Goal: Task Accomplishment & Management: Use online tool/utility

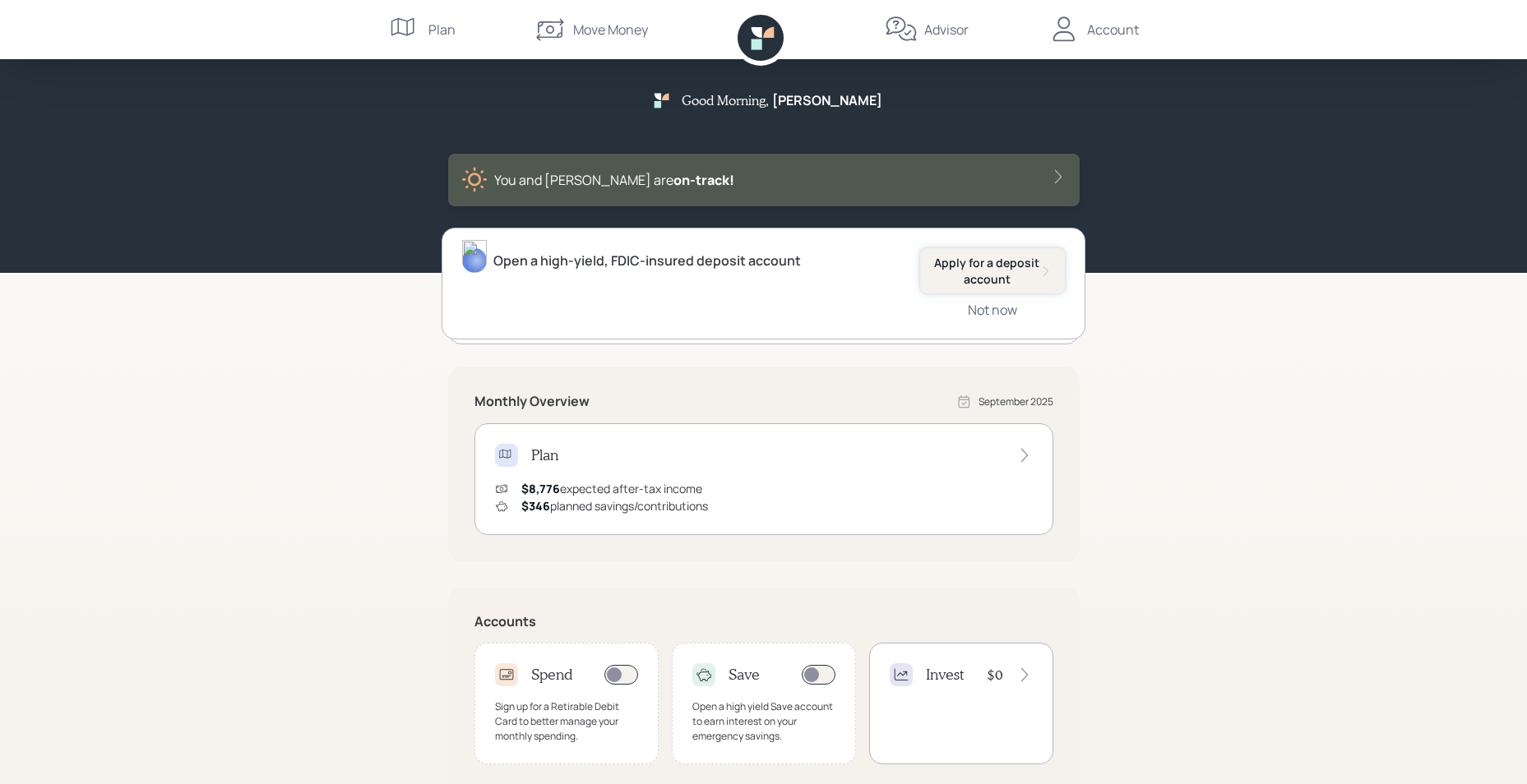
click at [1032, 271] on div "Apply for a deposit account" at bounding box center [993, 271] width 119 height 32
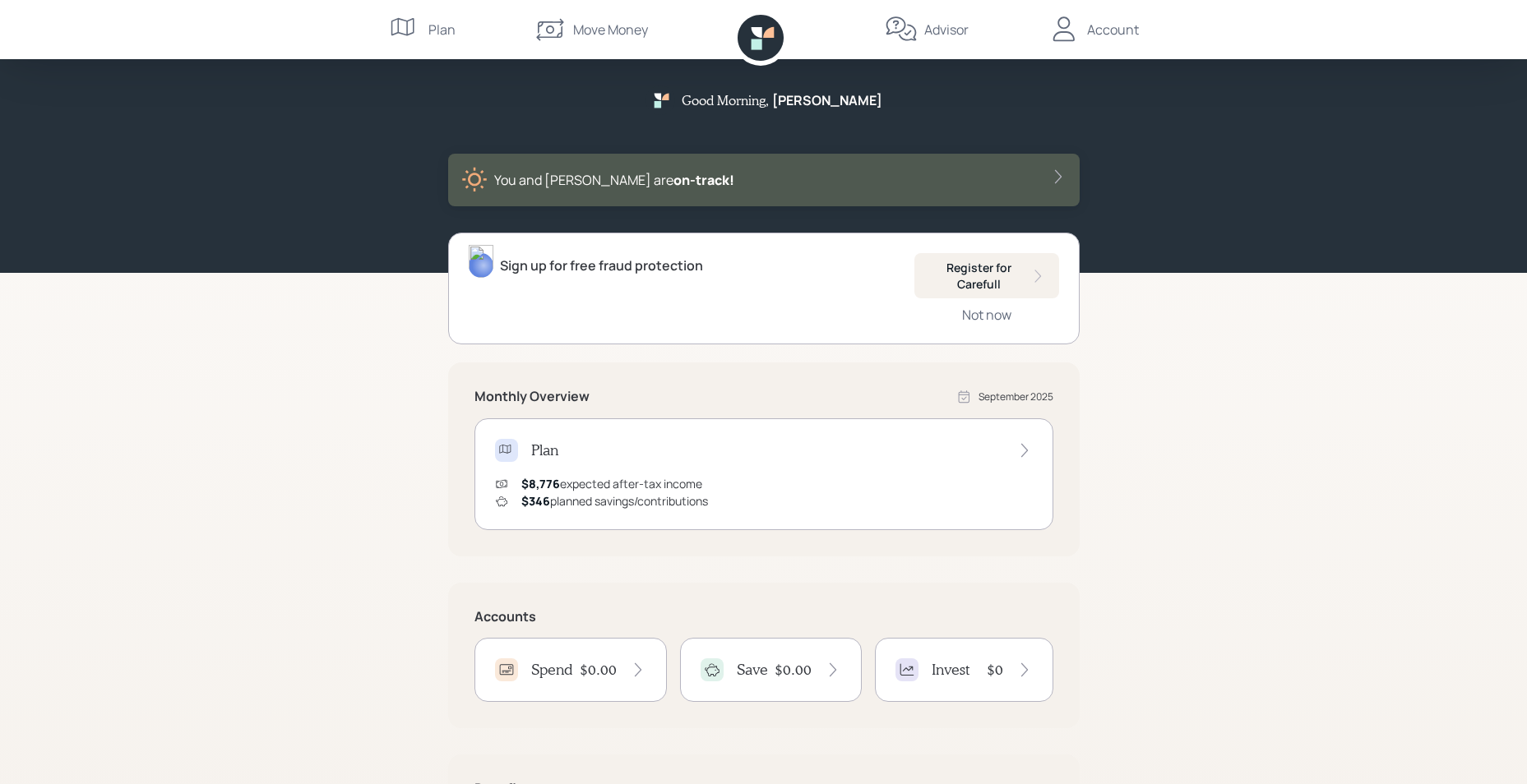
click at [1057, 176] on icon at bounding box center [1058, 176] width 16 height 16
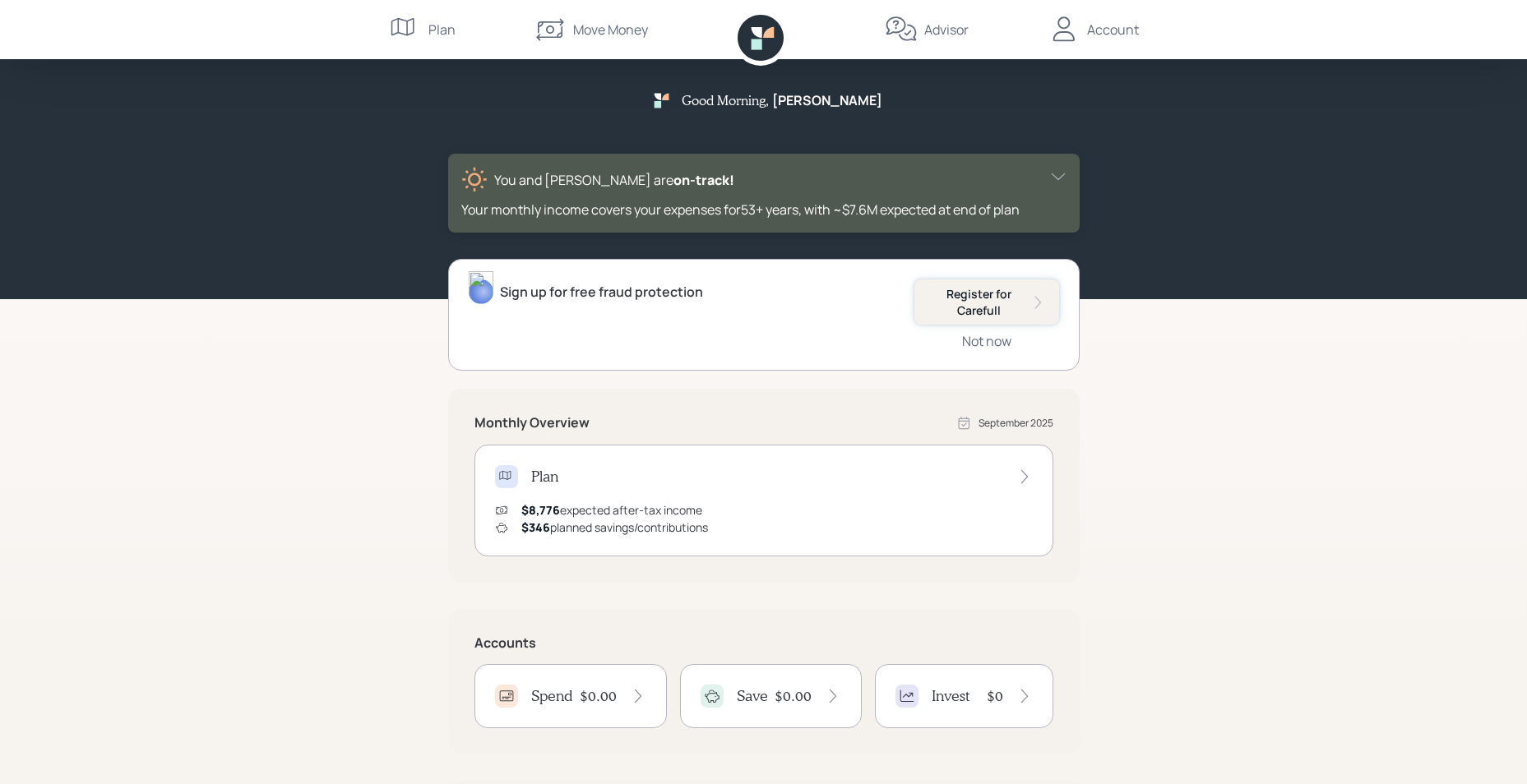
click at [1042, 301] on icon at bounding box center [1038, 302] width 15 height 16
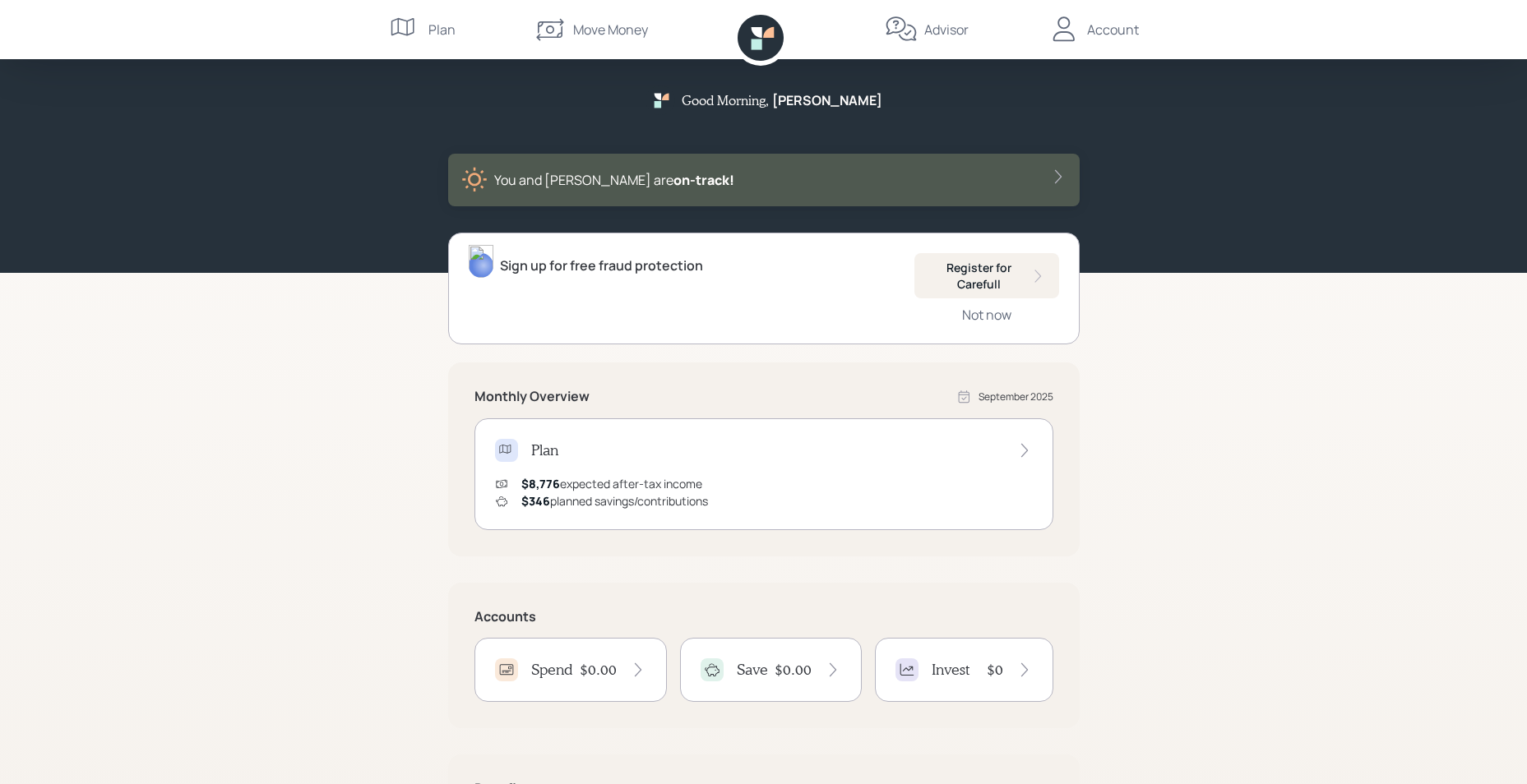
scroll to position [82, 0]
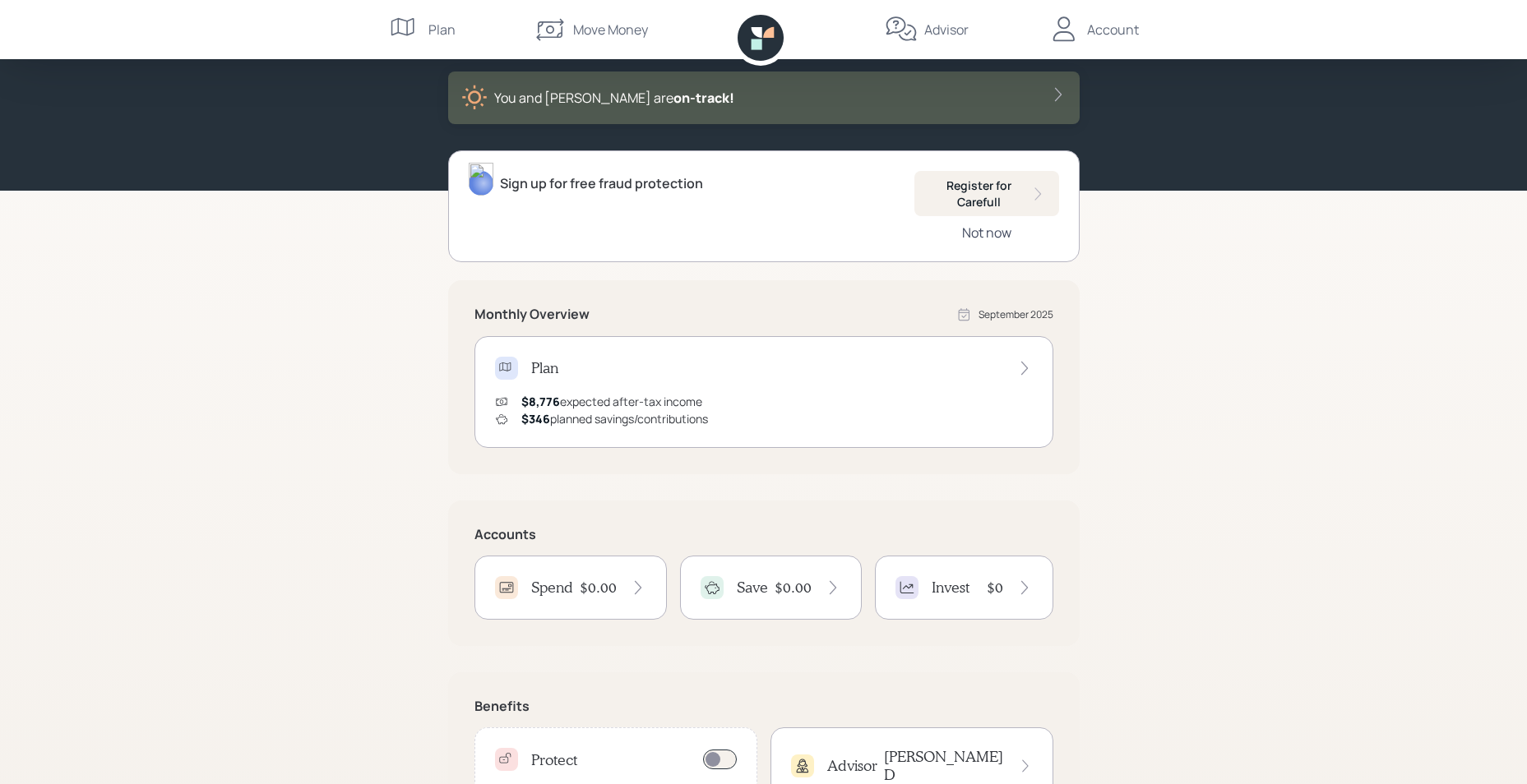
click at [990, 228] on div "Not now" at bounding box center [987, 232] width 49 height 18
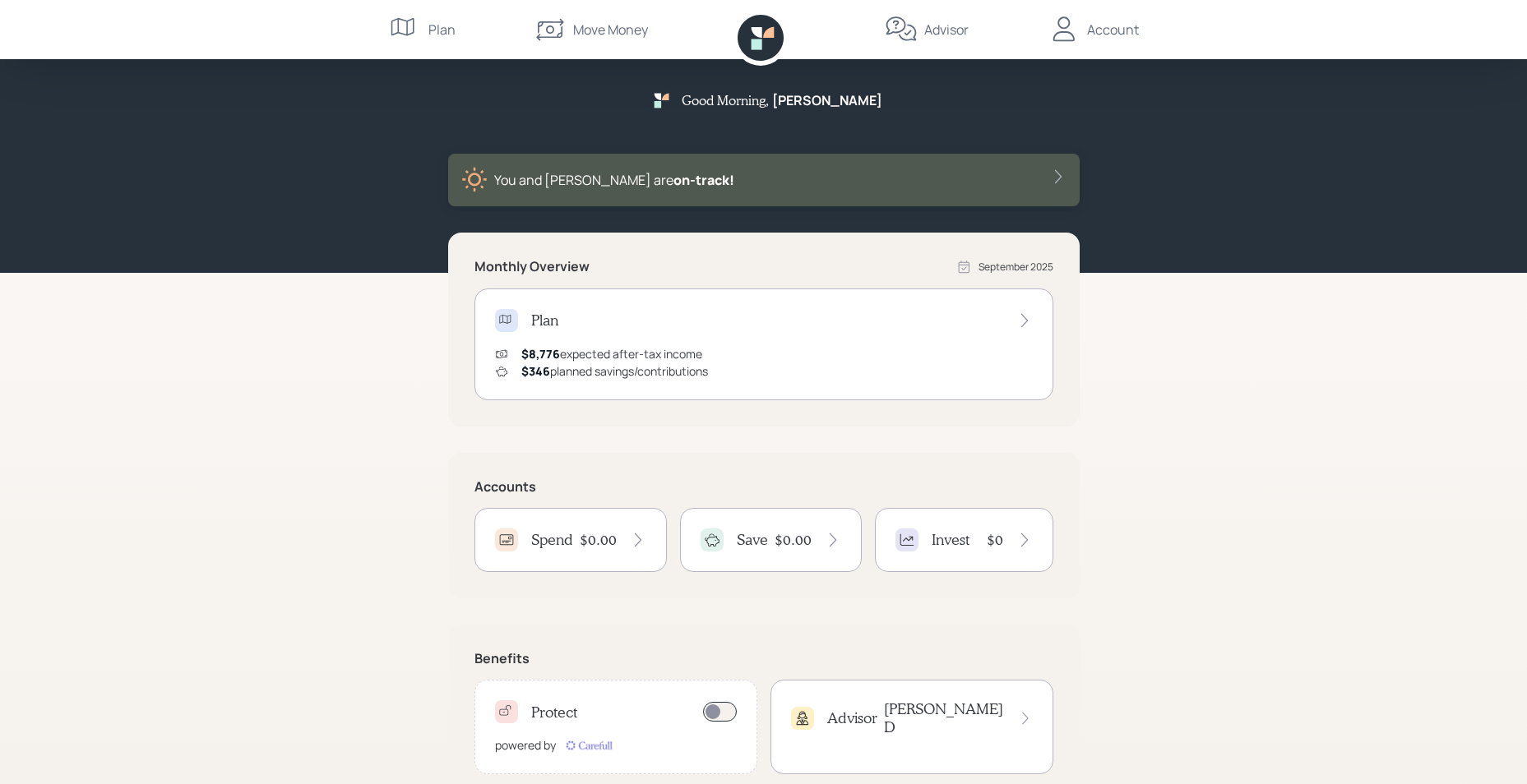
scroll to position [43, 0]
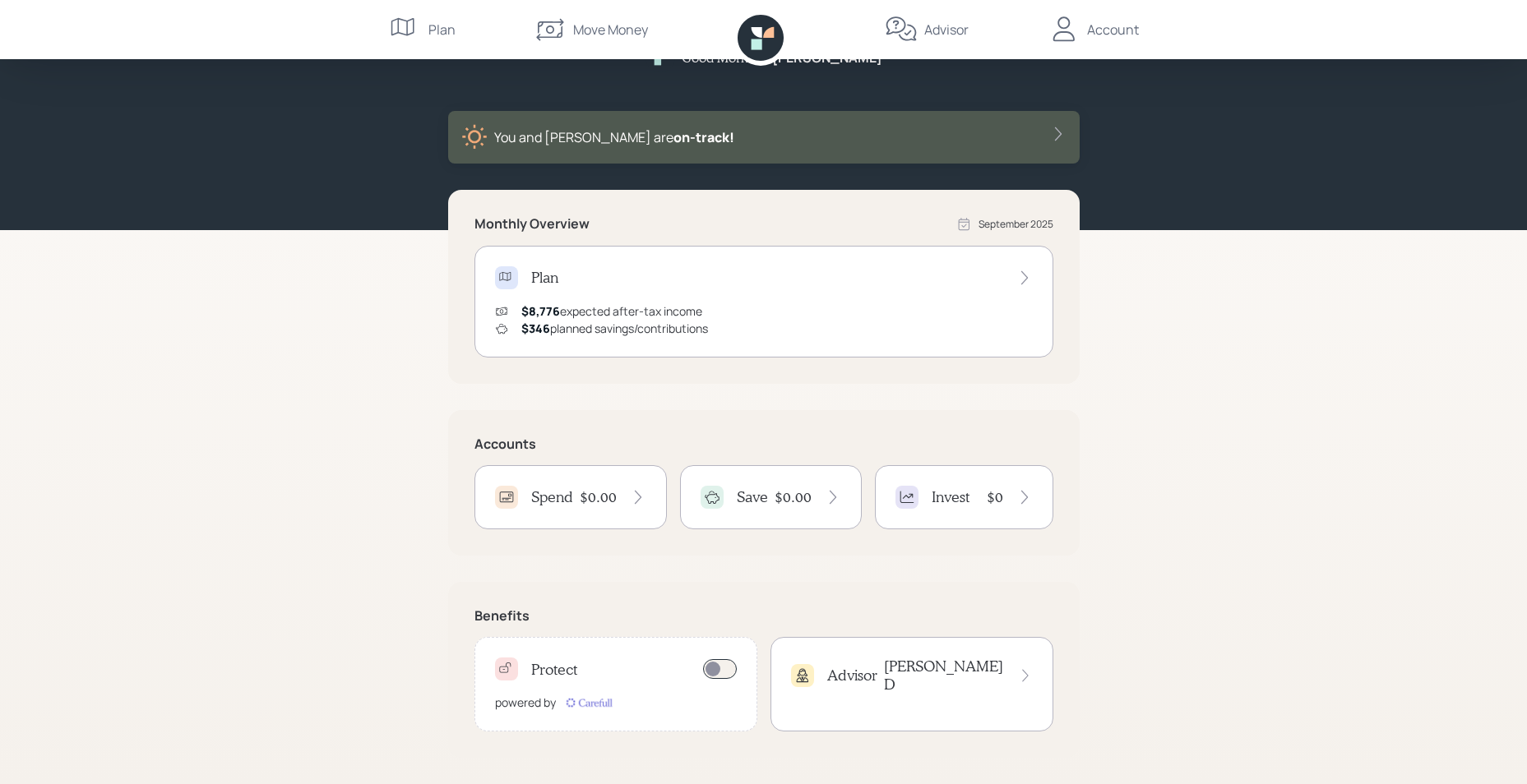
click at [554, 508] on div "Spend" at bounding box center [534, 497] width 78 height 23
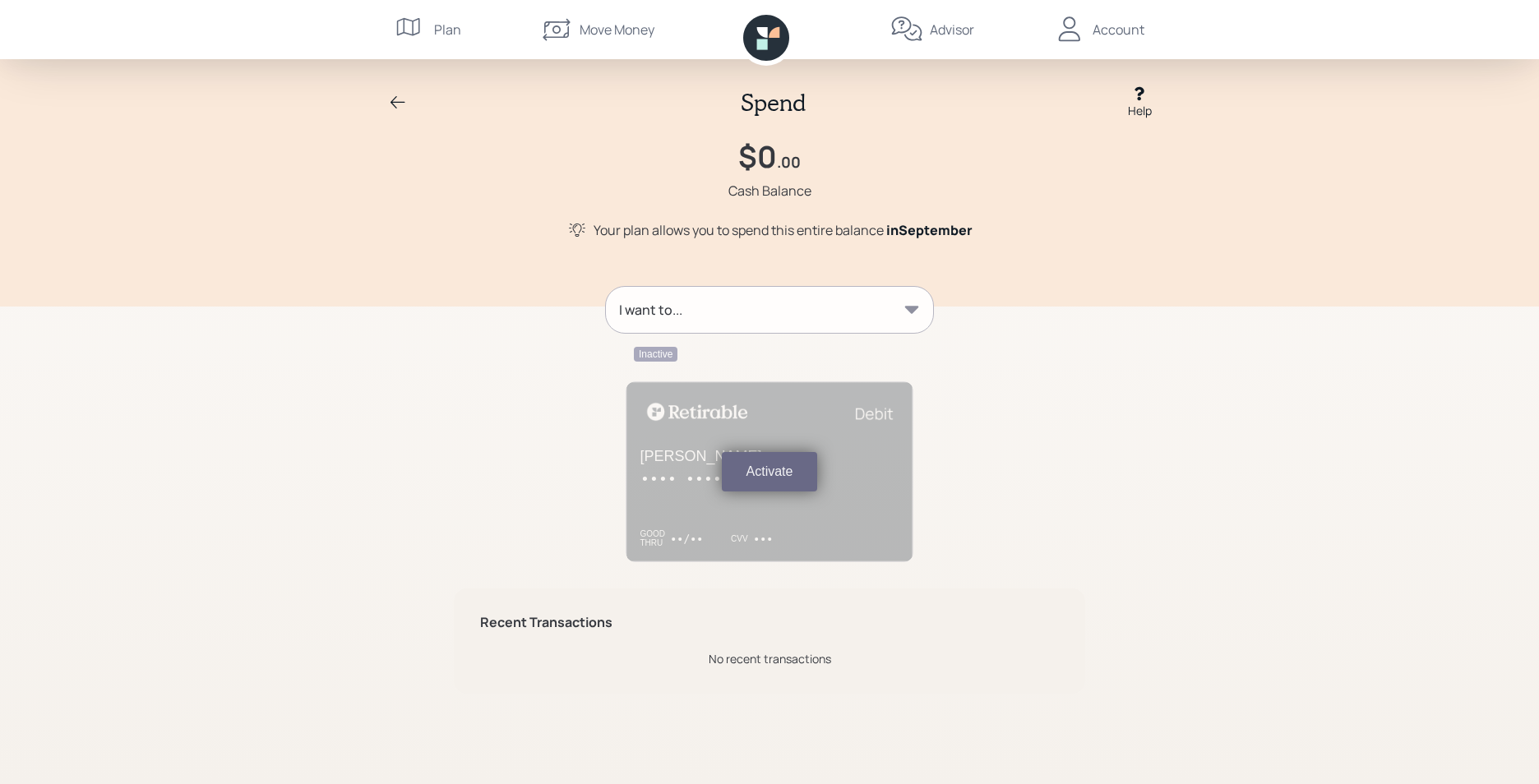
click at [781, 484] on button "Activate" at bounding box center [769, 472] width 96 height 40
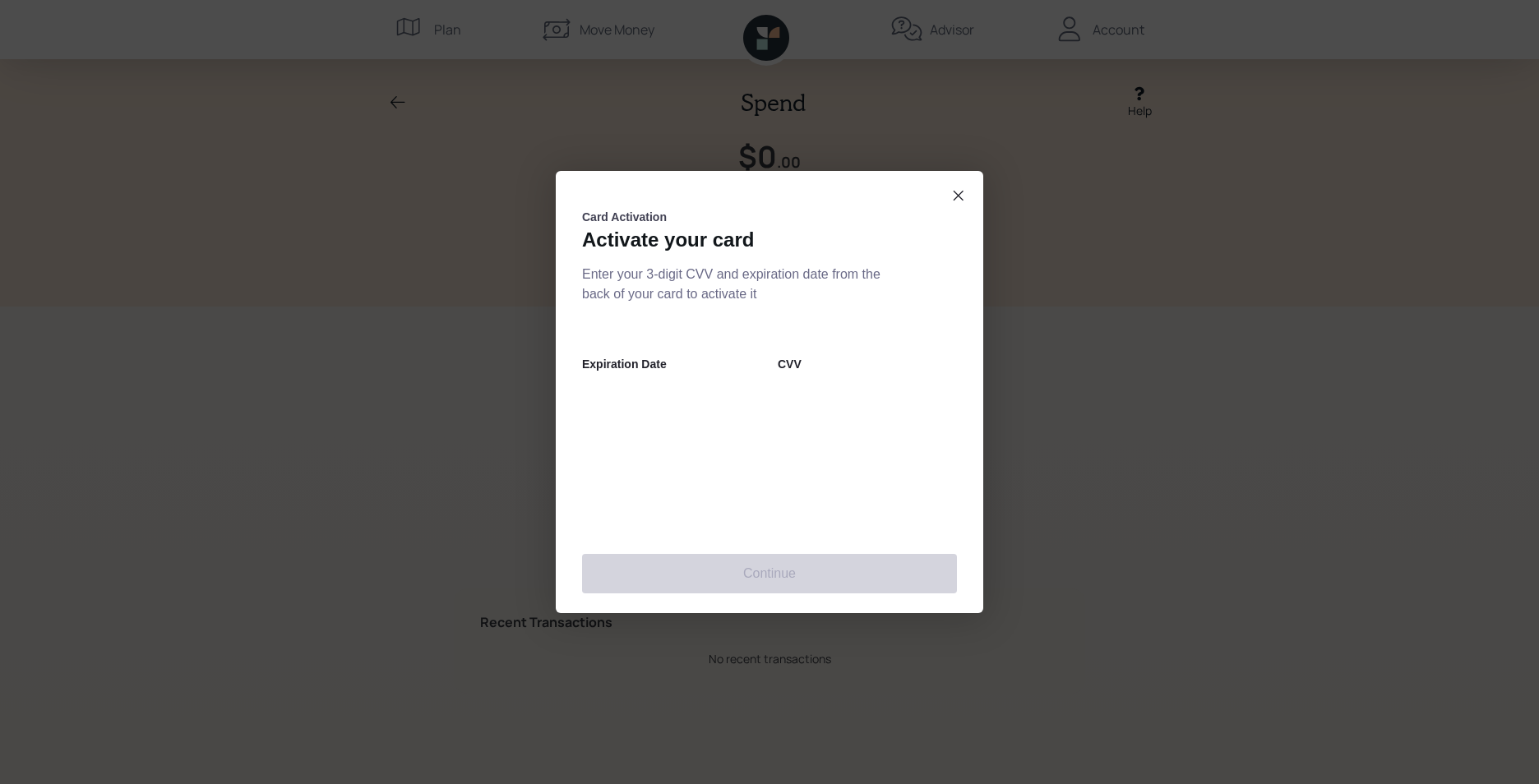
click at [1274, 385] on dialog at bounding box center [769, 392] width 1539 height 784
